Goal: Information Seeking & Learning: Learn about a topic

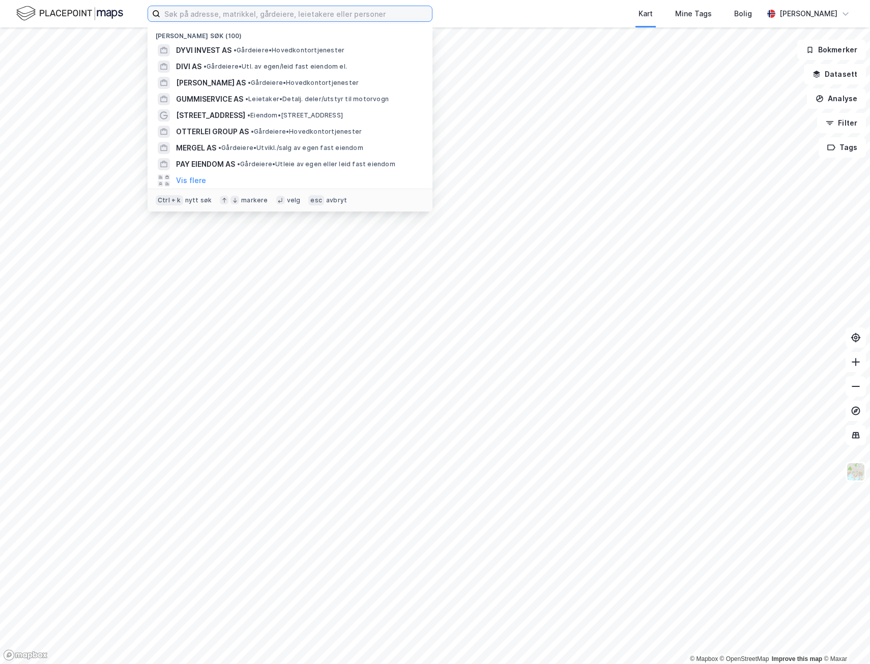
click at [211, 16] on input at bounding box center [296, 13] width 272 height 15
paste input "Lars Erik Kirkeng"
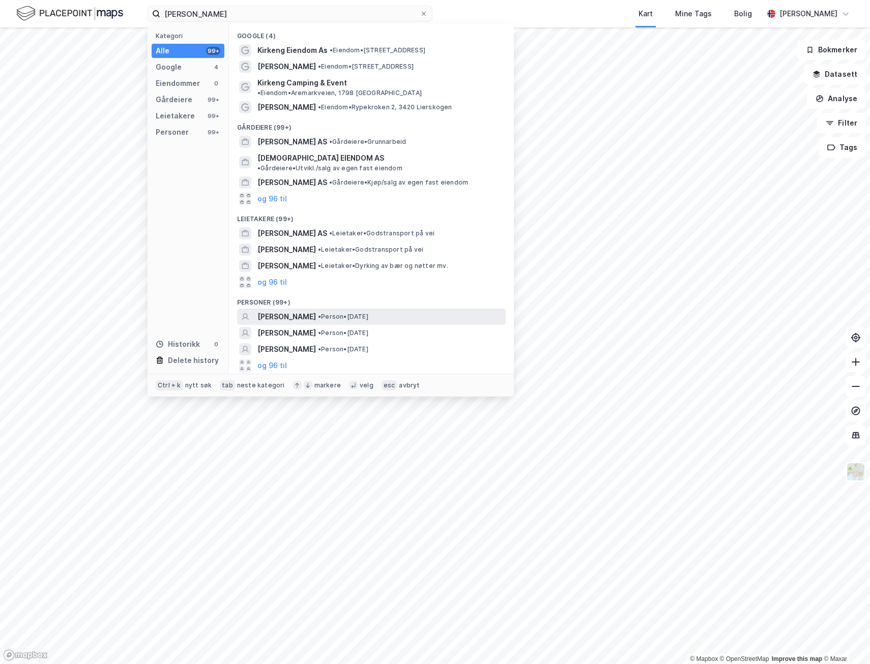
click at [304, 311] on span "[PERSON_NAME]" at bounding box center [286, 317] width 58 height 12
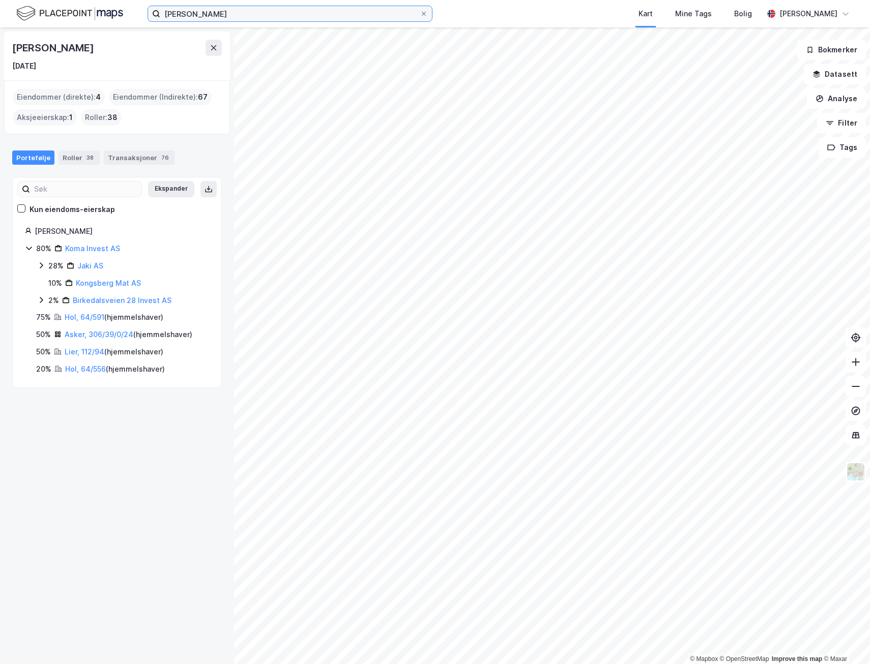
click at [220, 16] on input "Lars Erik Kirkeng" at bounding box center [289, 13] width 259 height 15
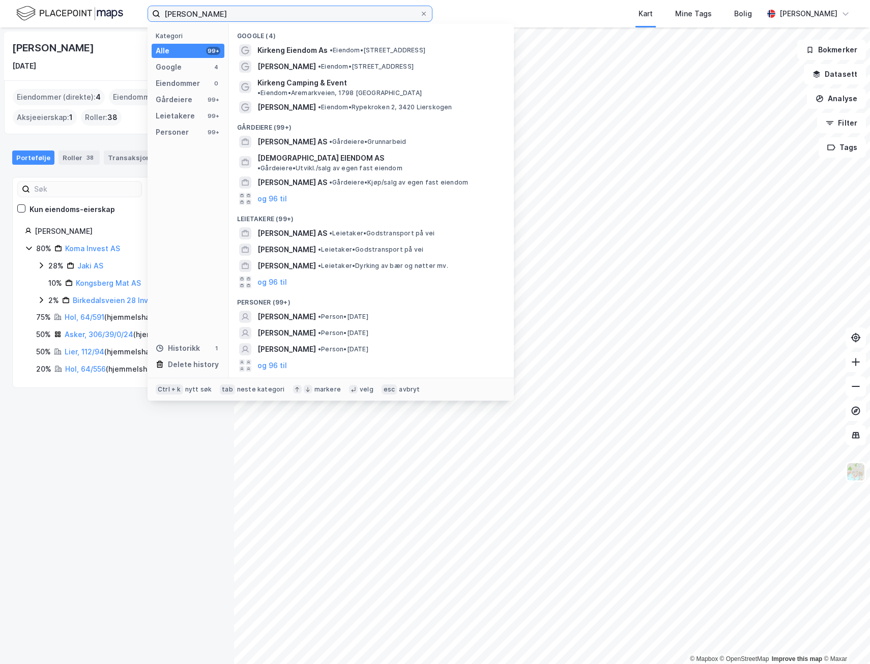
click at [220, 16] on input "Lars Erik Kirkeng" at bounding box center [289, 13] width 259 height 15
paste input "Morud Minerals AS"
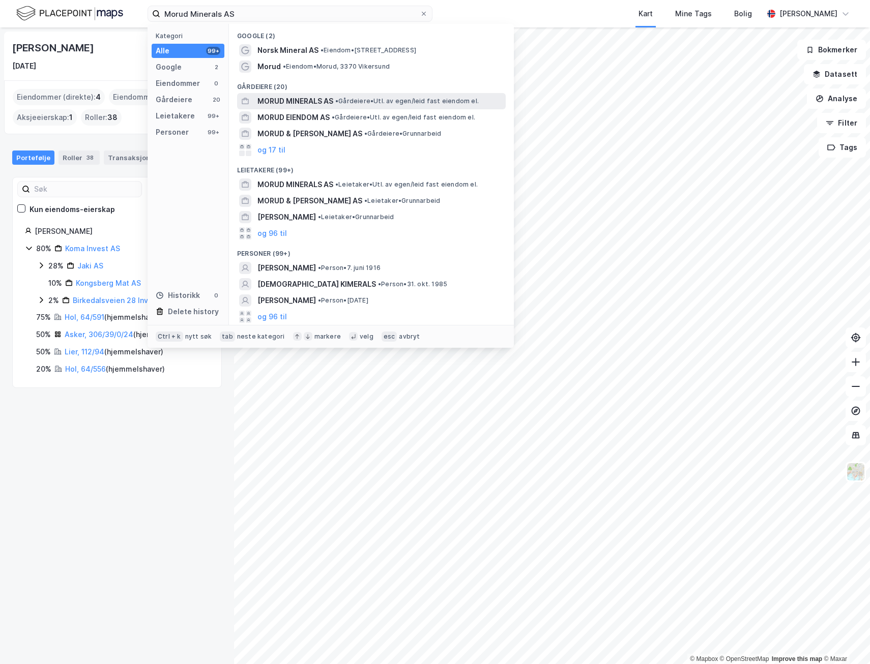
click at [297, 104] on span "MORUD MINERALS AS" at bounding box center [295, 101] width 76 height 12
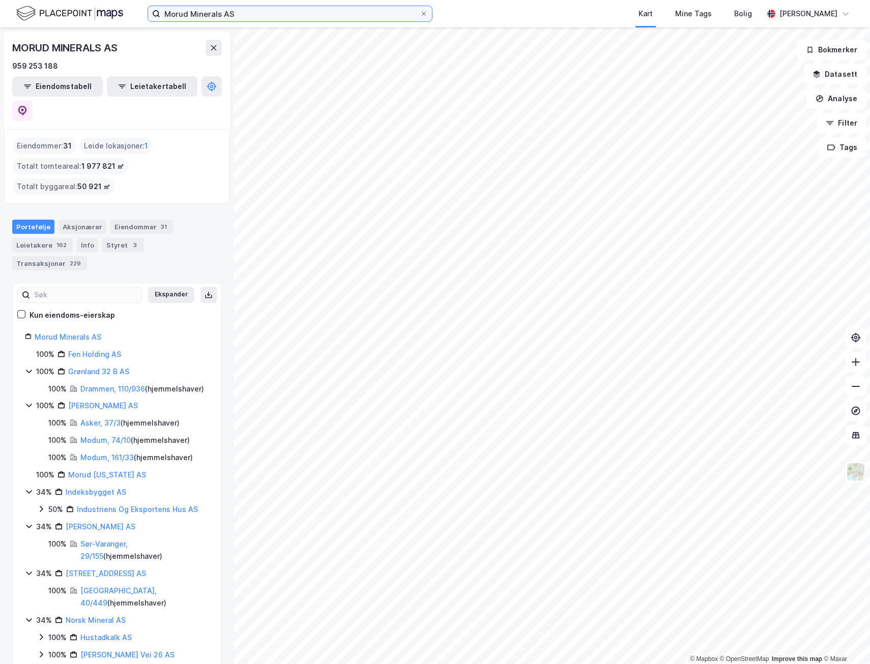
click at [216, 11] on input "Morud Minerals AS" at bounding box center [289, 13] width 259 height 15
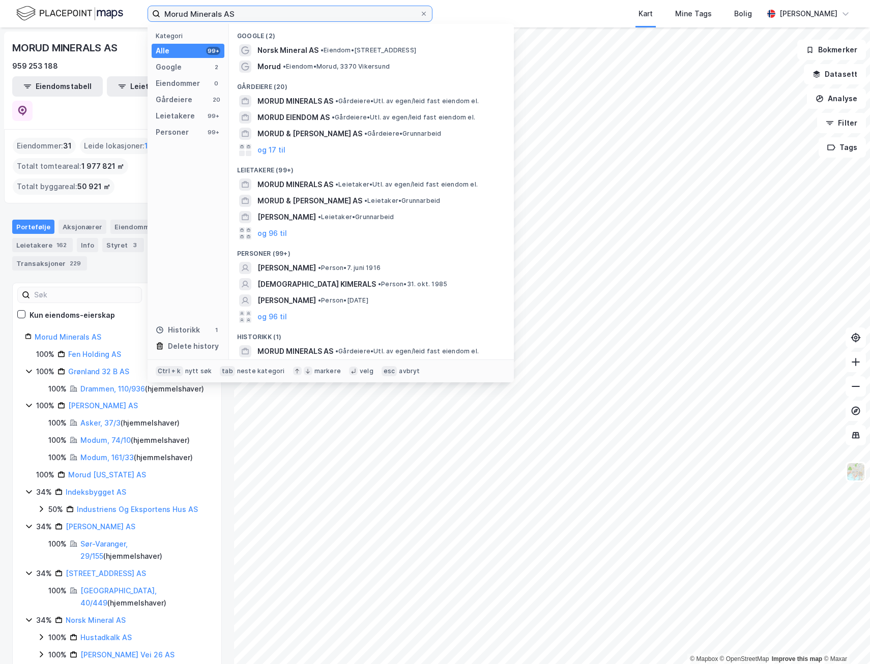
click at [216, 11] on input "Morud Minerals AS" at bounding box center [289, 13] width 259 height 15
paste input "Nordpolen Holding"
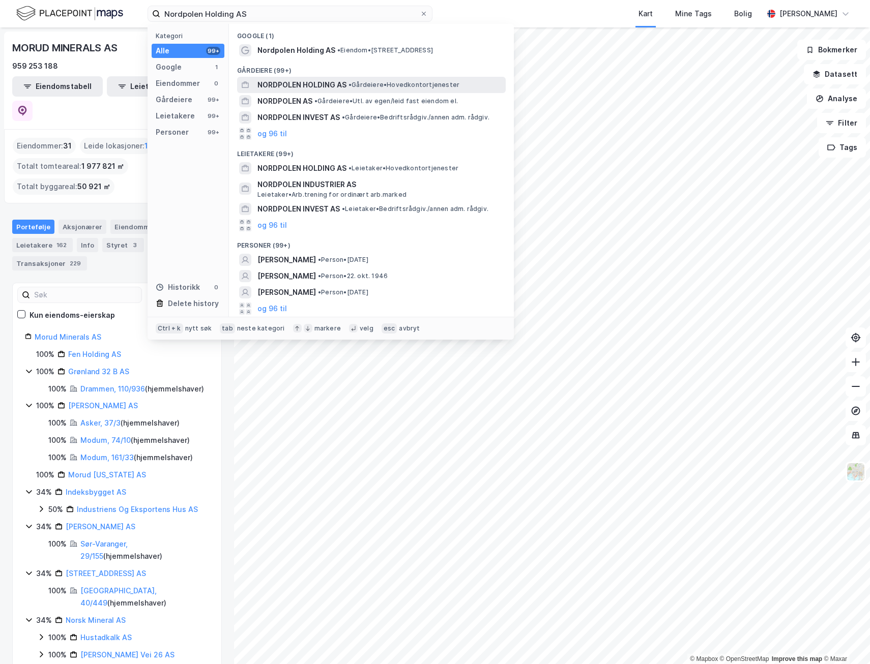
click at [308, 81] on span "NORDPOLEN HOLDING AS" at bounding box center [301, 85] width 89 height 12
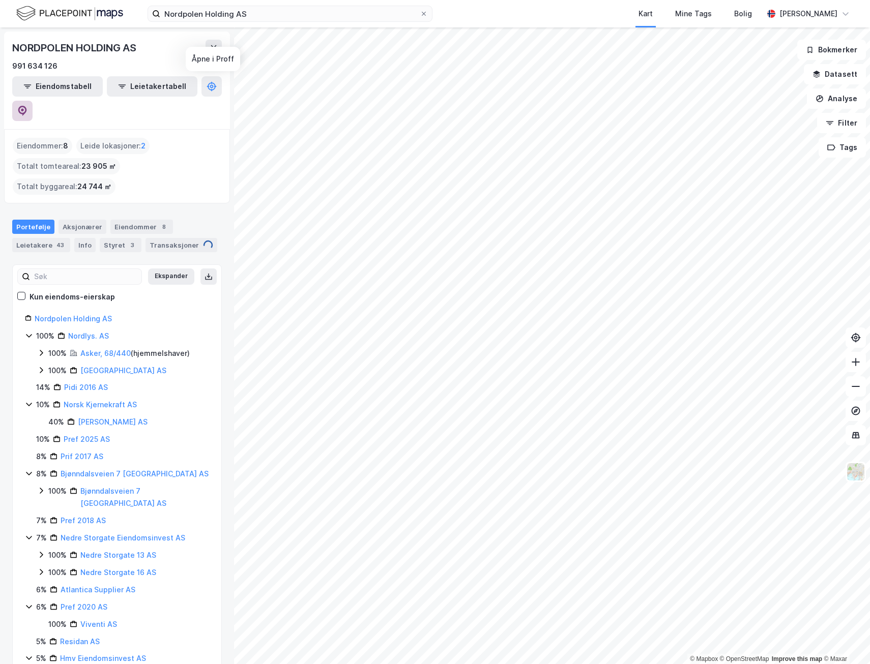
click at [27, 106] on icon at bounding box center [22, 111] width 10 height 10
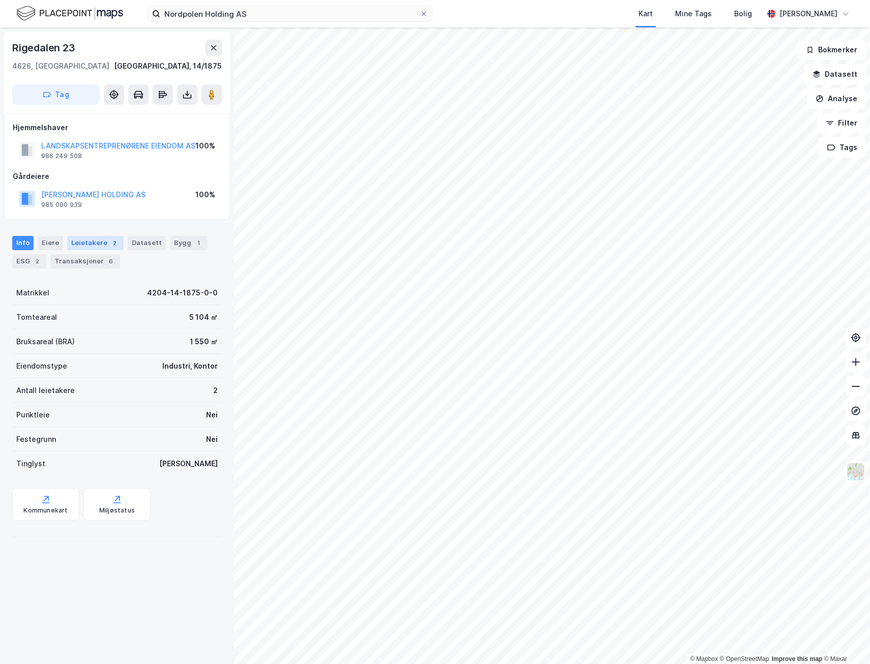
click at [97, 250] on div "Leietakere 2" at bounding box center [95, 243] width 56 height 14
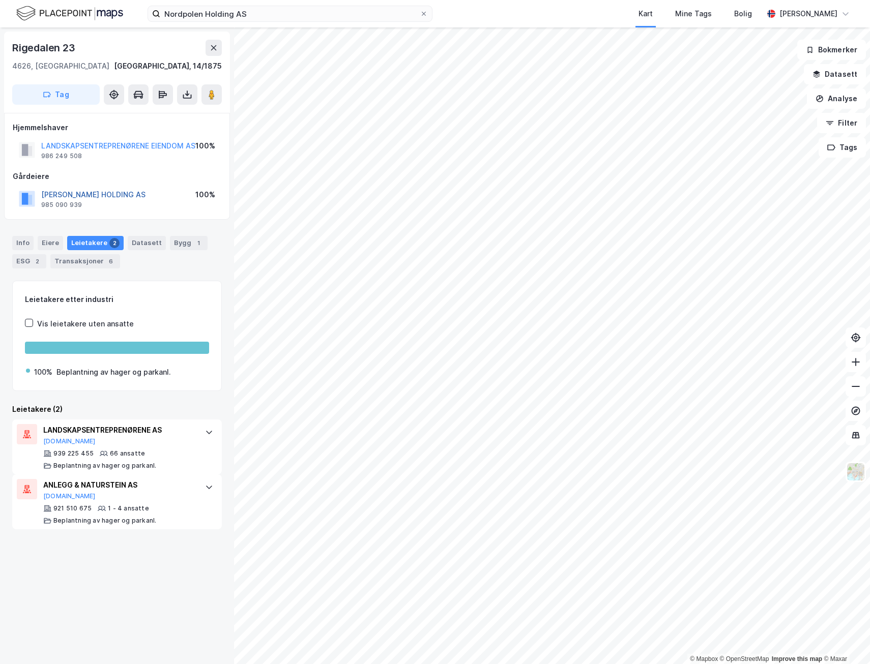
click at [0, 0] on button "JOHNSEN ERIK HOLDING AS" at bounding box center [0, 0] width 0 height 0
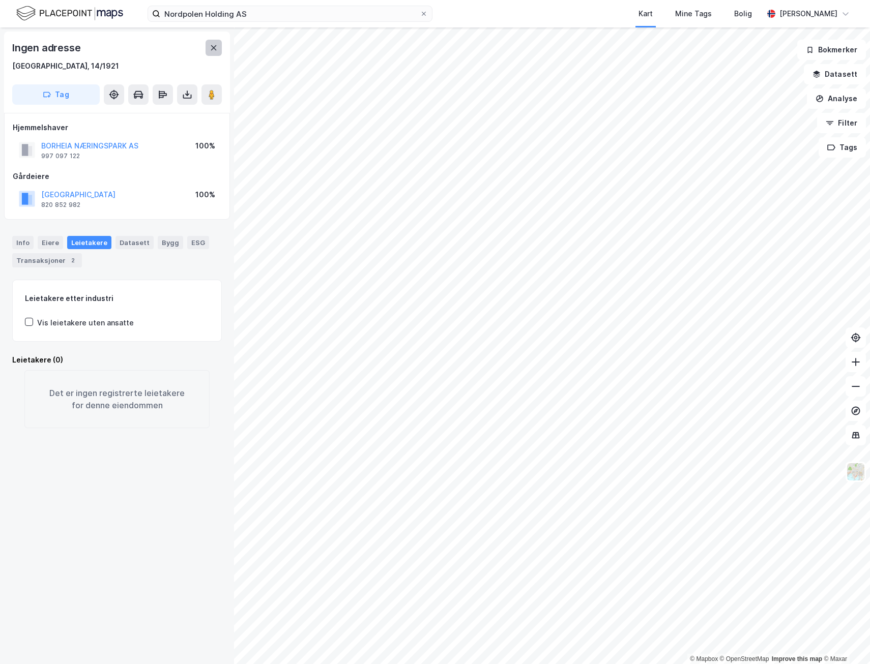
click at [214, 45] on icon at bounding box center [214, 48] width 8 height 8
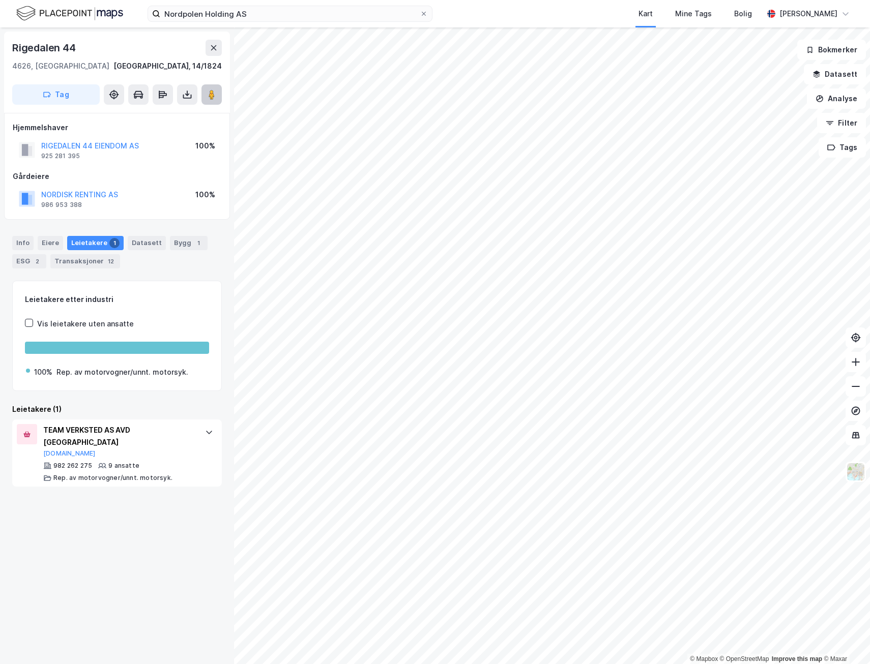
click at [218, 97] on button at bounding box center [211, 94] width 20 height 20
drag, startPoint x: 43, startPoint y: 428, endPoint x: 104, endPoint y: 431, distance: 61.1
click at [104, 431] on div "TEAM VERKSTED AS AVD KRISTIANSAND" at bounding box center [119, 436] width 152 height 24
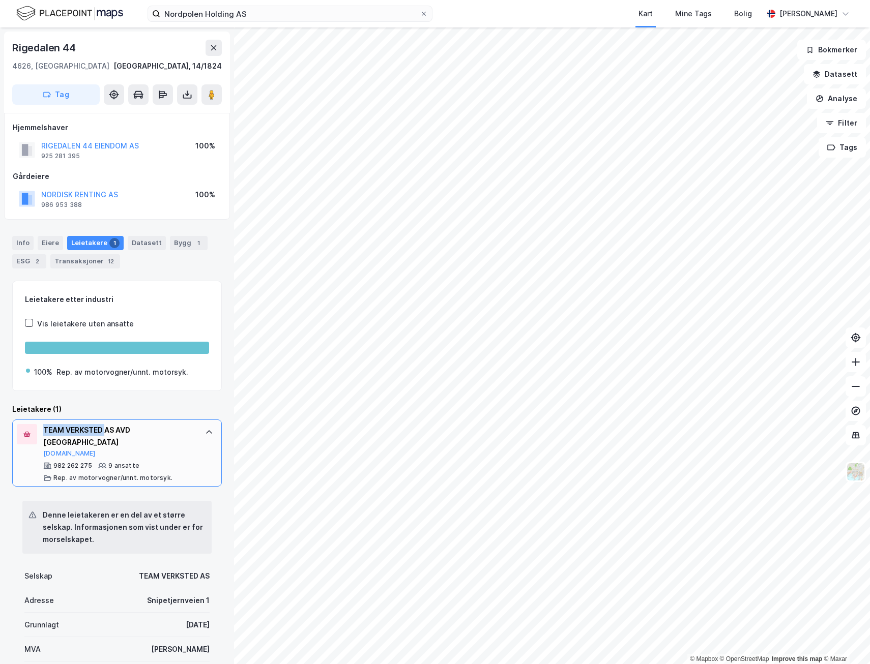
copy div "TEAM VERKSTED"
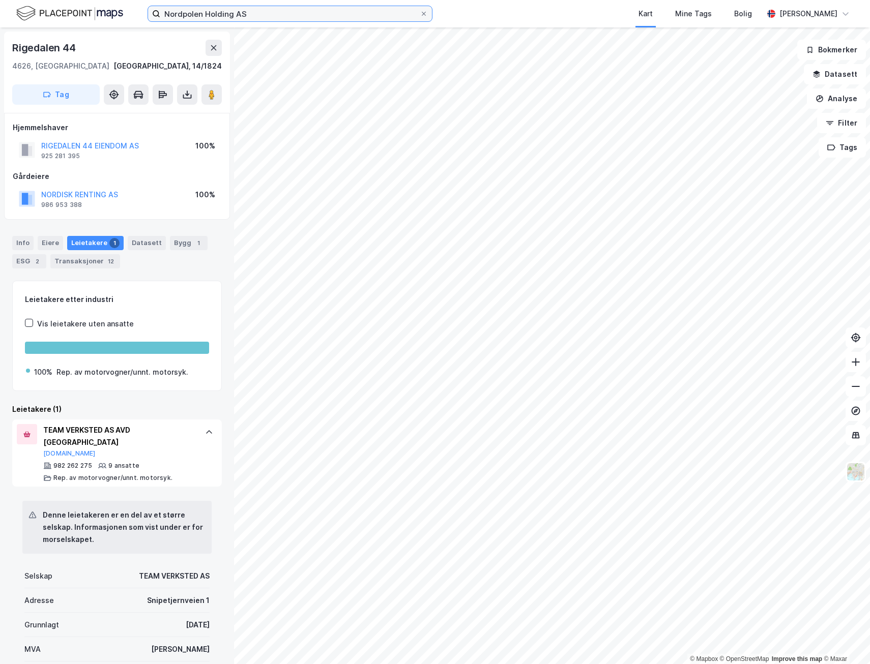
click at [292, 9] on input "Nordpolen Holding AS" at bounding box center [289, 13] width 259 height 15
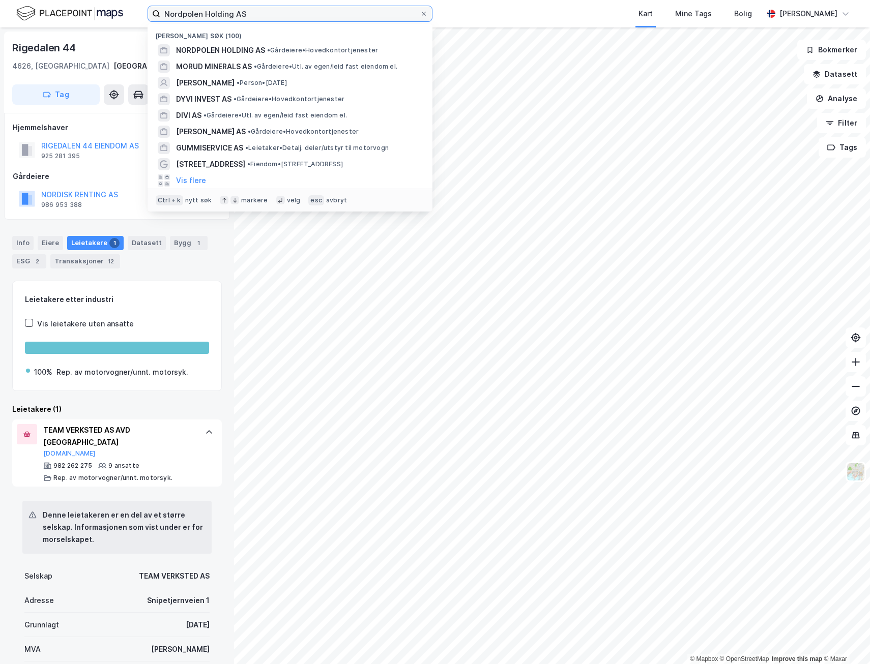
click at [292, 9] on input "Nordpolen Holding AS" at bounding box center [289, 13] width 259 height 15
paste input "Vedskjulet"
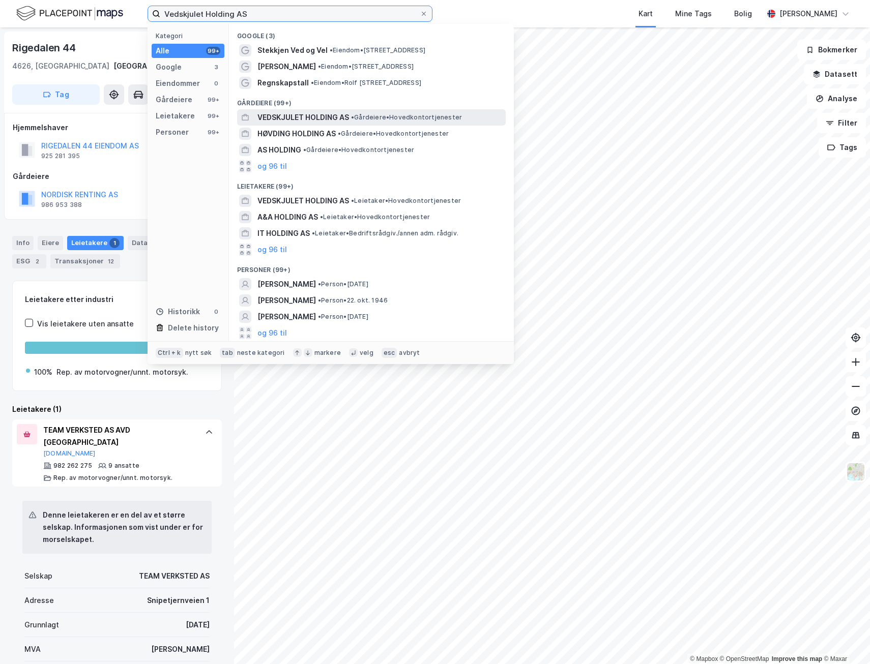
type input "Vedskjulet Holding AS"
click at [302, 117] on span "VEDSKJULET HOLDING AS" at bounding box center [303, 117] width 92 height 12
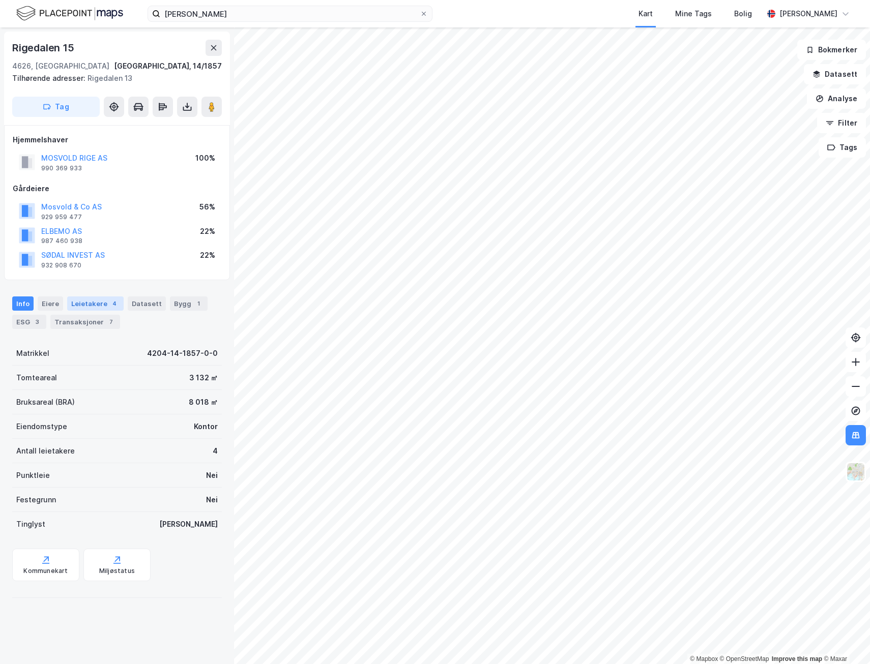
click at [96, 305] on div "Leietakere 4" at bounding box center [95, 303] width 56 height 14
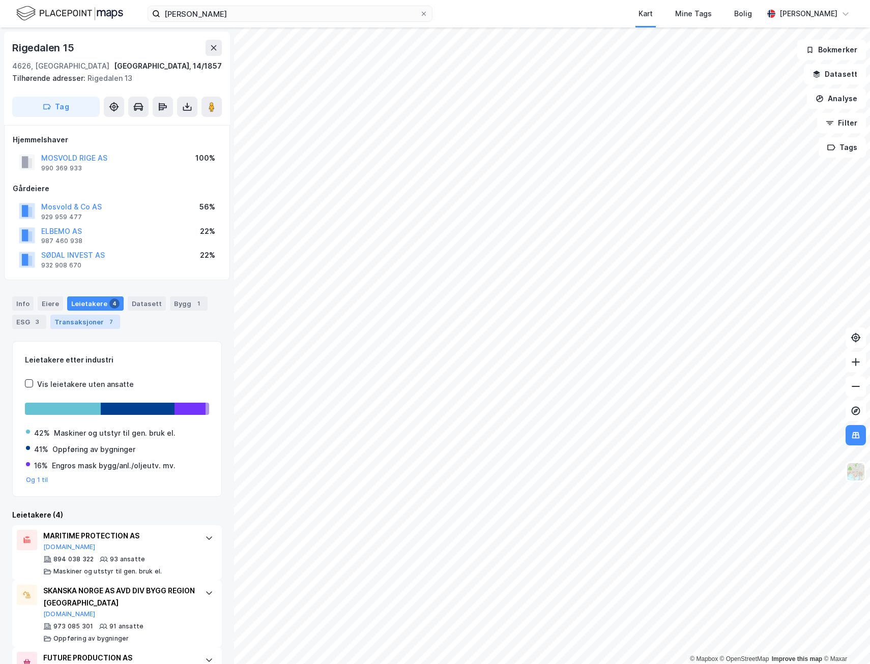
click at [97, 320] on div "Transaksjoner 7" at bounding box center [85, 322] width 70 height 14
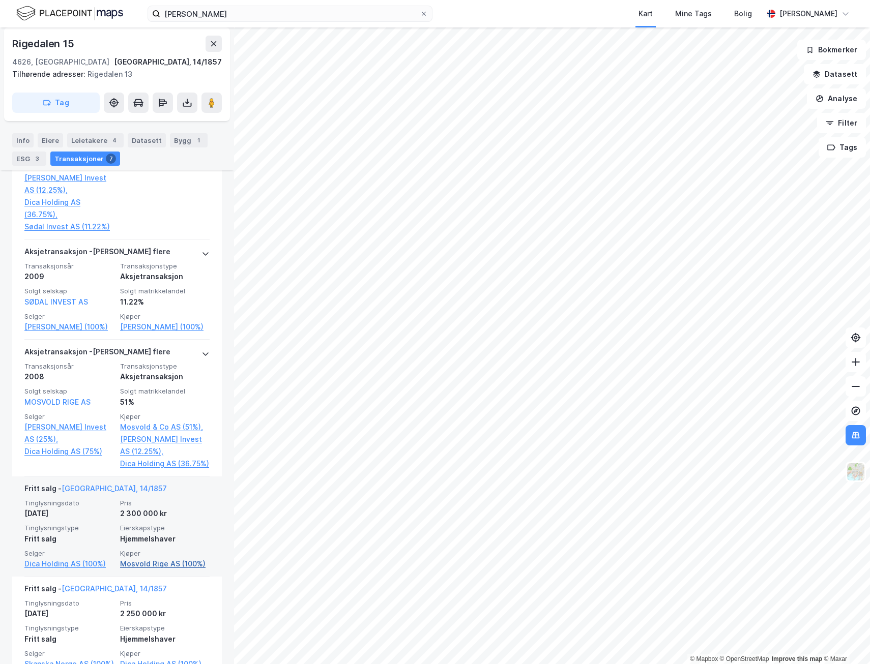
scroll to position [534, 0]
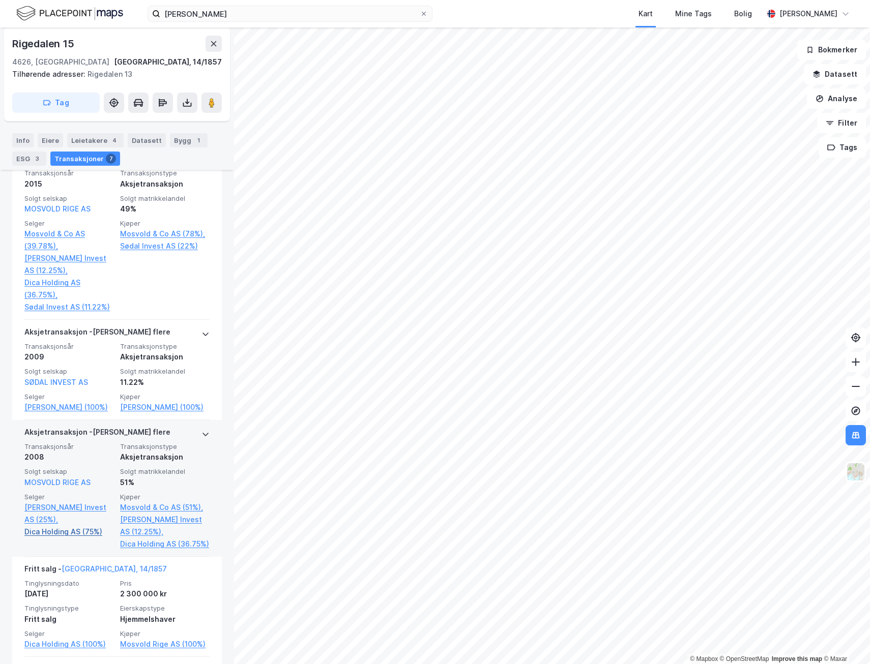
click at [62, 538] on link "Dica Holding AS (75%)" at bounding box center [69, 532] width 90 height 12
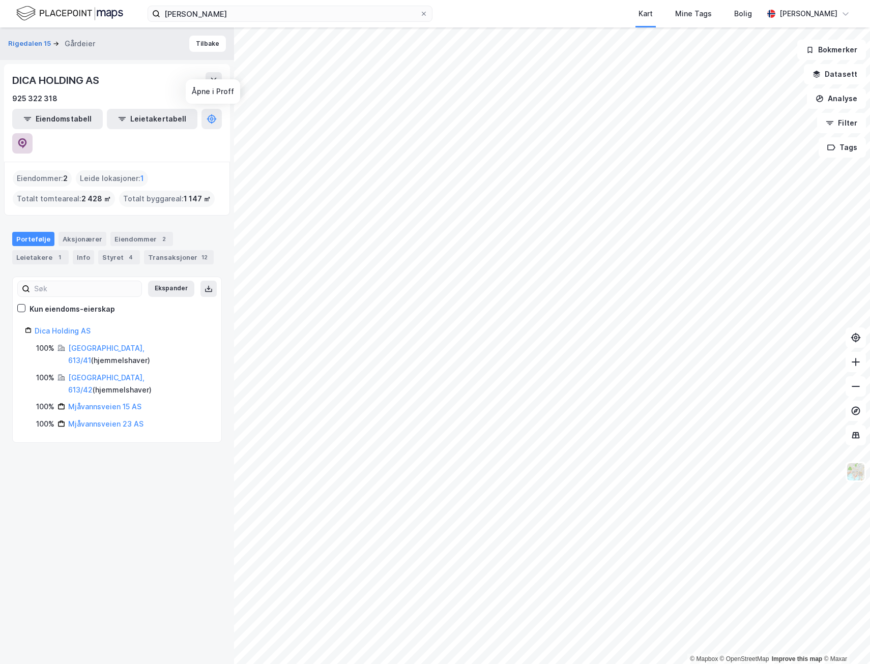
click at [27, 138] on icon at bounding box center [22, 143] width 10 height 10
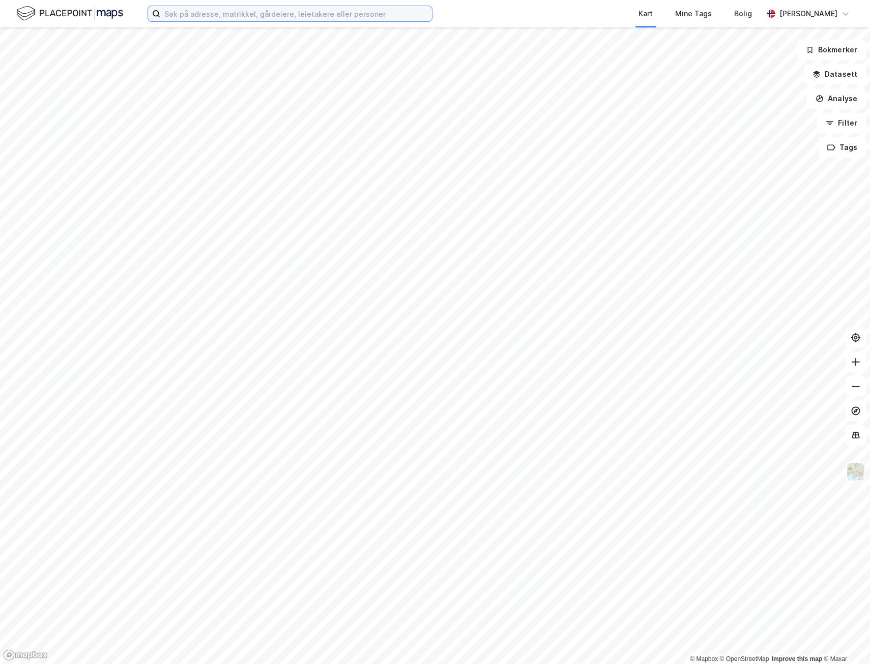
click at [257, 16] on input at bounding box center [296, 13] width 272 height 15
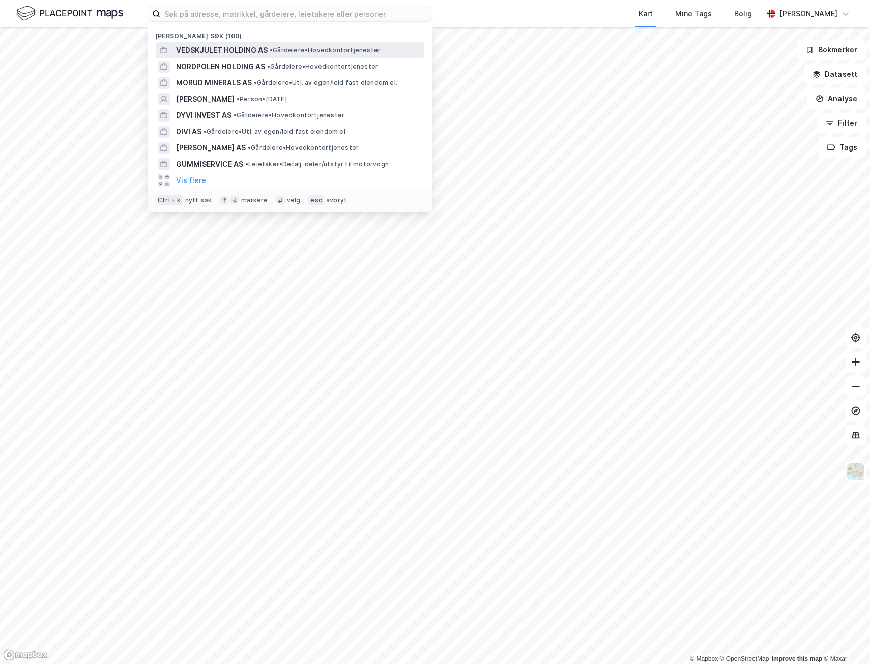
click at [244, 49] on span "VEDSKJULET HOLDING AS" at bounding box center [222, 50] width 92 height 12
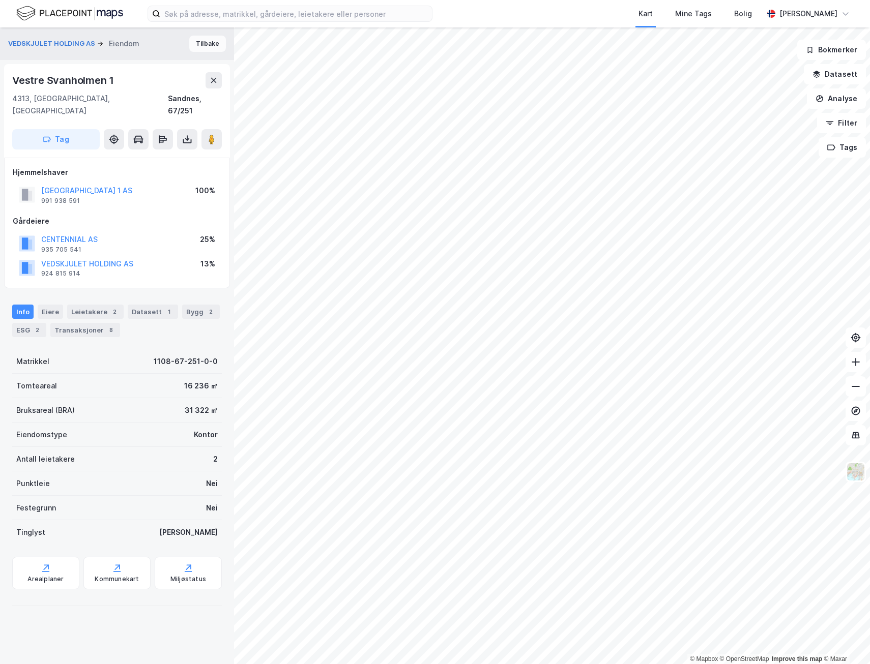
click at [194, 36] on button "Tilbake" at bounding box center [207, 44] width 37 height 16
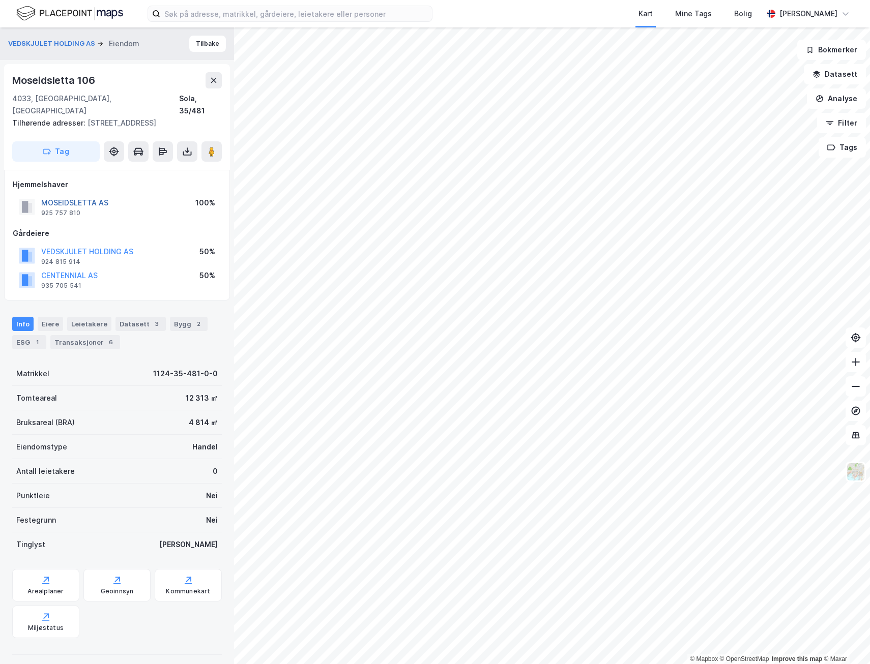
click at [0, 0] on button "MOSEIDSLETTA AS" at bounding box center [0, 0] width 0 height 0
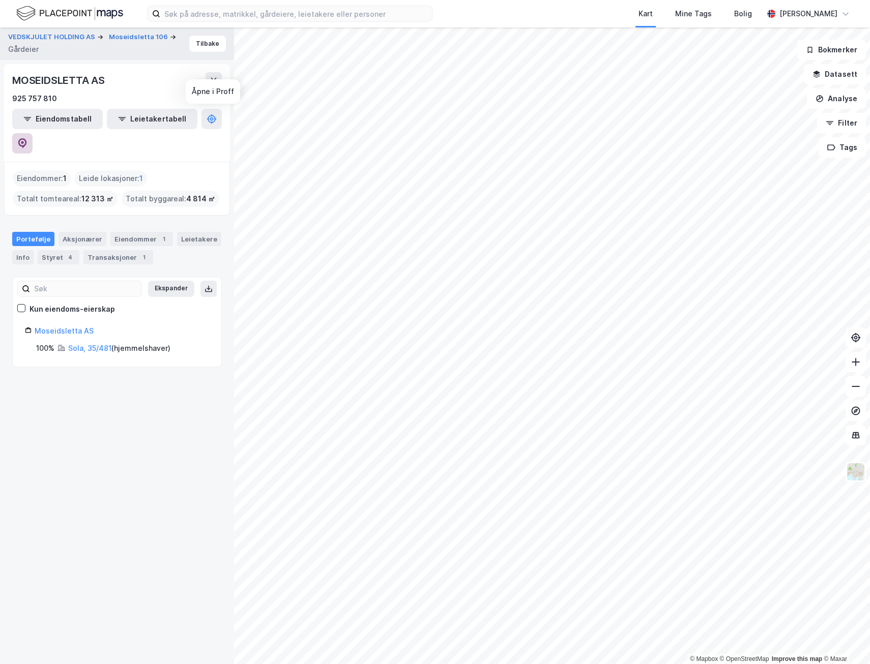
click at [27, 138] on icon at bounding box center [22, 143] width 9 height 10
